Goal: Information Seeking & Learning: Understand process/instructions

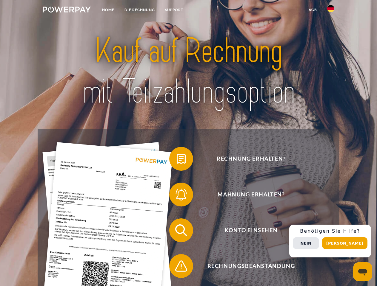
click at [66, 10] on img at bounding box center [67, 10] width 48 height 6
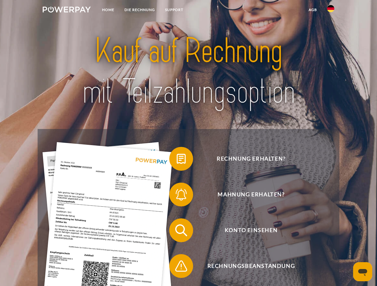
click at [330, 10] on img at bounding box center [330, 8] width 7 height 7
click at [312, 10] on link "agb" at bounding box center [312, 9] width 18 height 11
click at [176, 160] on span at bounding box center [172, 159] width 30 height 30
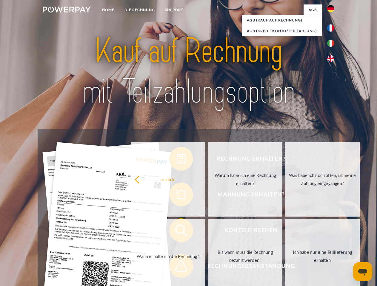
click at [176, 196] on div "Rechnung erhalten? Mahnung erhalten? Konto einsehen" at bounding box center [188, 248] width 301 height 238
click at [208, 232] on link "Bis wann muss die Rechnung bezahlt werden?" at bounding box center [245, 256] width 74 height 75
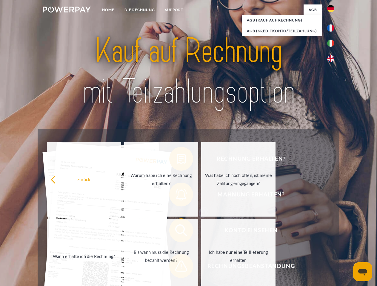
click at [176, 267] on span at bounding box center [172, 266] width 30 height 30
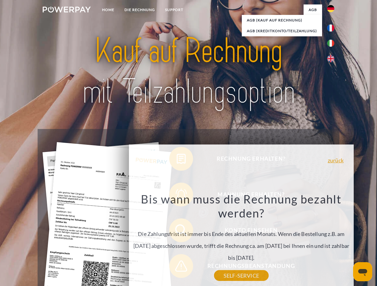
click at [332, 241] on div "Rechnung erhalten? Mahnung erhalten? Konto einsehen" at bounding box center [188, 248] width 301 height 238
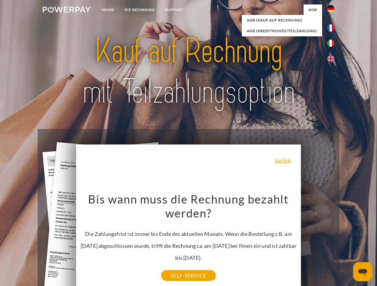
click at [317, 242] on span "Konto einsehen" at bounding box center [251, 231] width 146 height 24
click at [346, 243] on header "Home DIE RECHNUNG SUPPORT" at bounding box center [188, 206] width 377 height 412
